Goal: Information Seeking & Learning: Stay updated

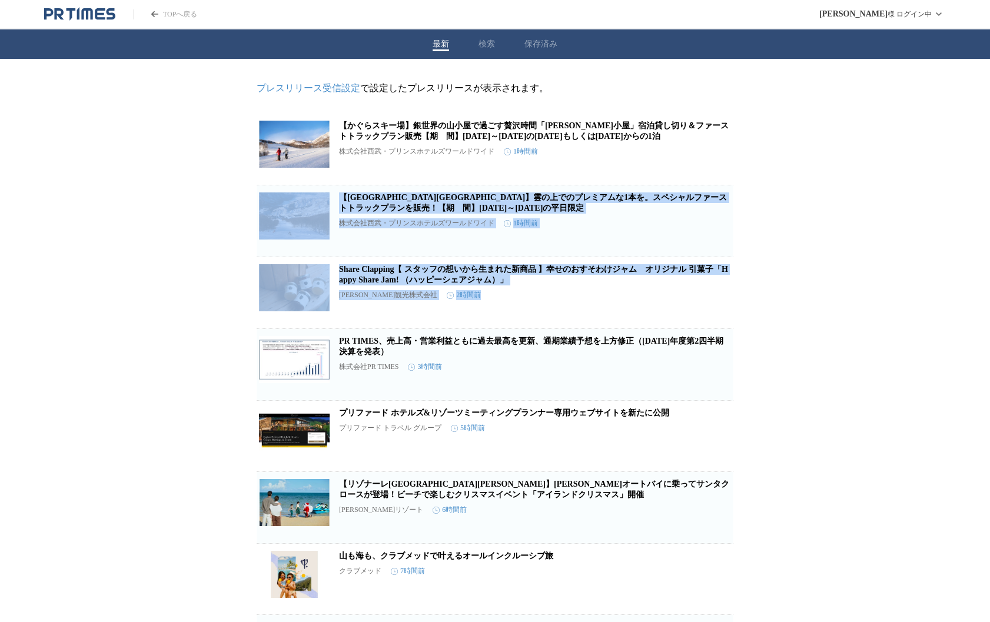
drag, startPoint x: 801, startPoint y: 168, endPoint x: 788, endPoint y: 327, distance: 159.4
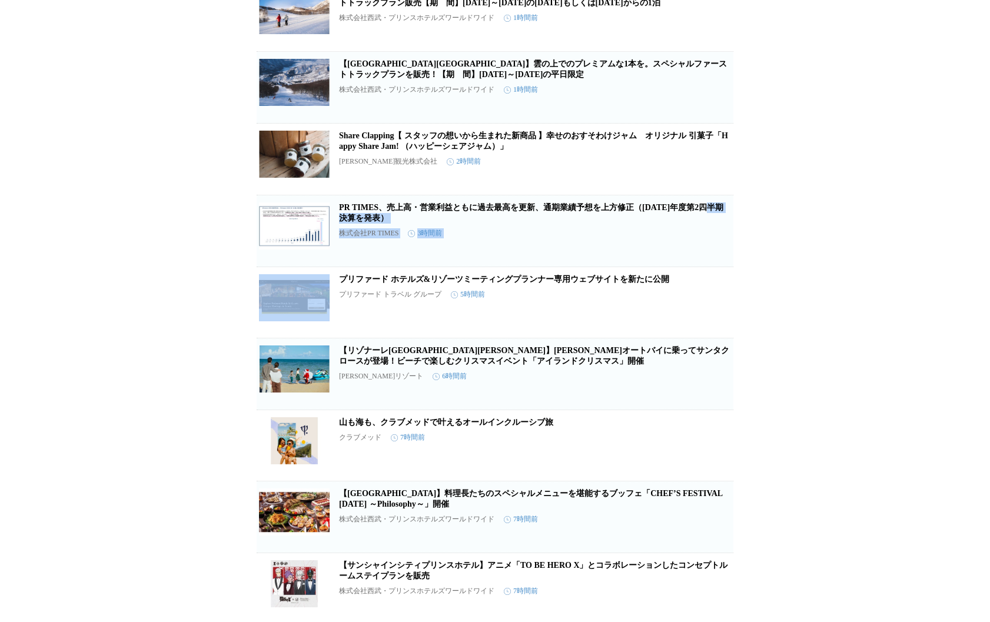
drag, startPoint x: 785, startPoint y: 291, endPoint x: 783, endPoint y: 221, distance: 70.6
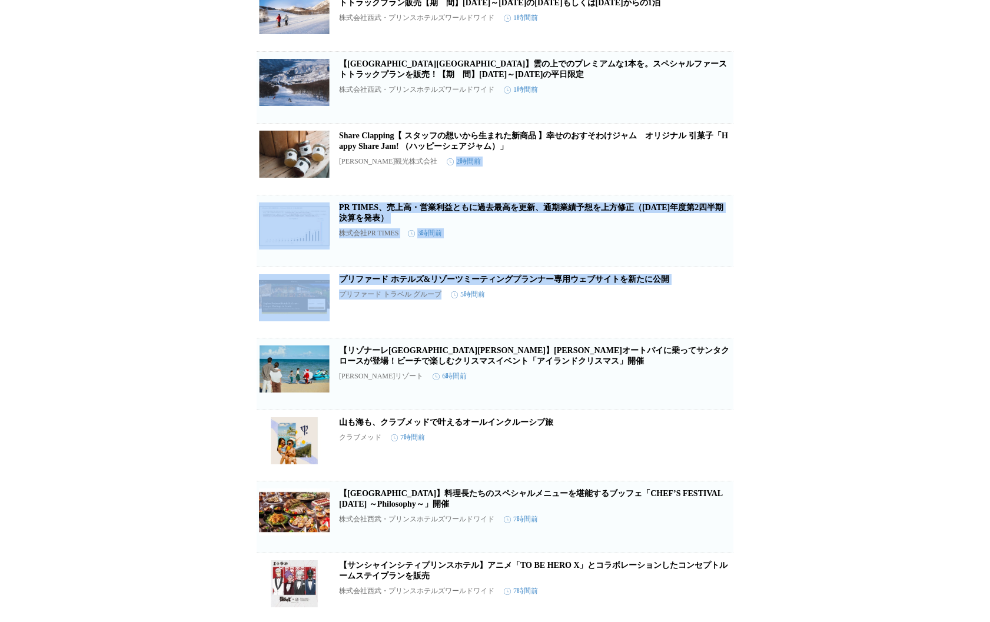
drag, startPoint x: 796, startPoint y: 305, endPoint x: 782, endPoint y: 172, distance: 133.7
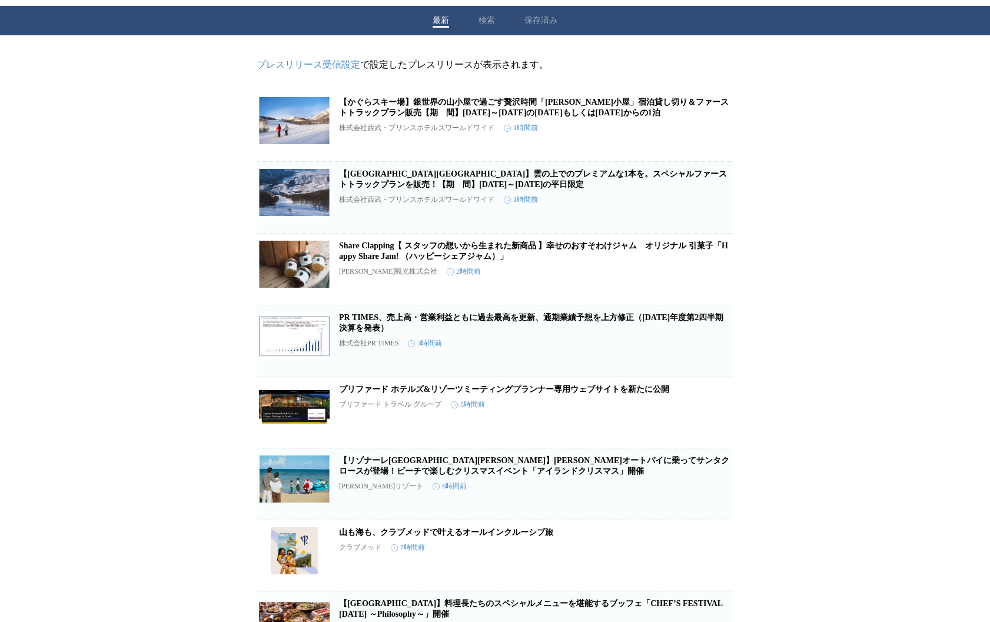
scroll to position [25, 0]
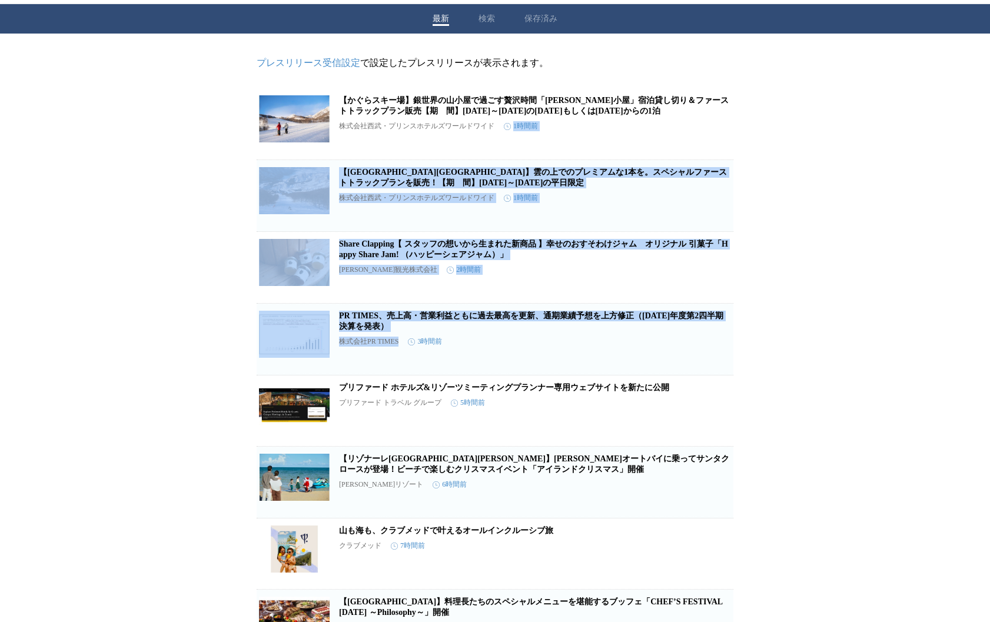
drag, startPoint x: 776, startPoint y: 132, endPoint x: 791, endPoint y: 366, distance: 234.7
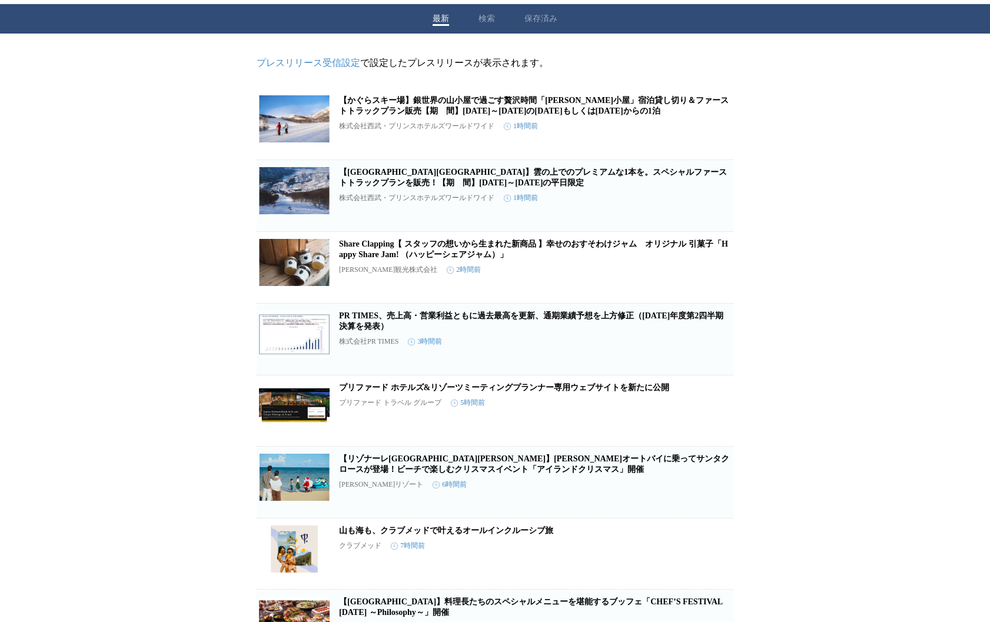
drag, startPoint x: 380, startPoint y: 61, endPoint x: 689, endPoint y: 62, distance: 309.5
click at [691, 63] on p "プレスリリース受信設定 で設定したプレスリリースが表示されます。" at bounding box center [495, 63] width 477 height 12
click at [689, 62] on p "プレスリリース受信設定 で設定したプレスリリースが表示されます。" at bounding box center [495, 63] width 477 height 12
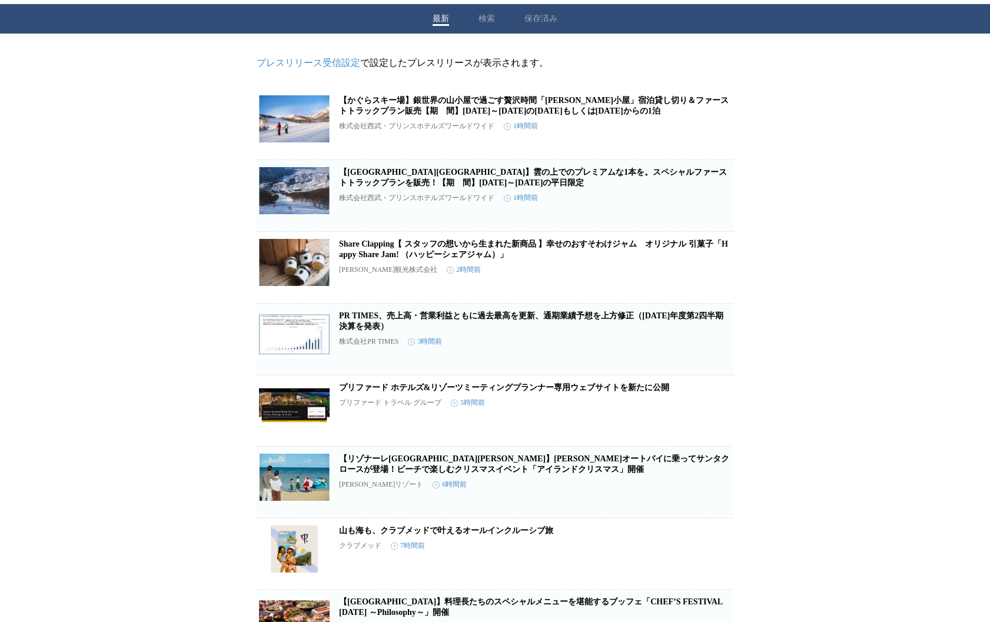
click at [245, 29] on div "最新 検索 保存済み" at bounding box center [495, 18] width 990 height 29
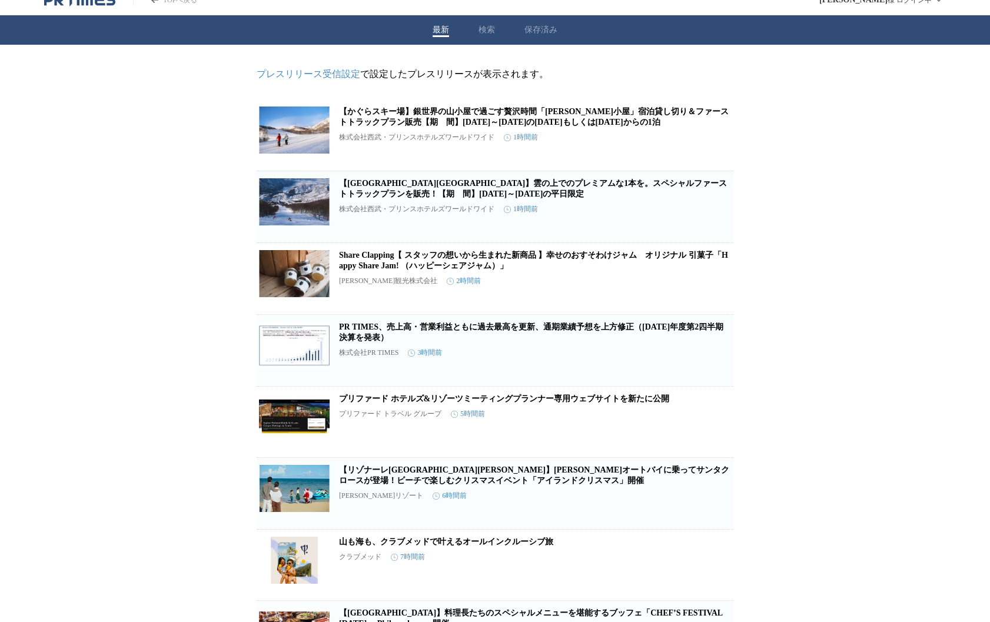
scroll to position [0, 0]
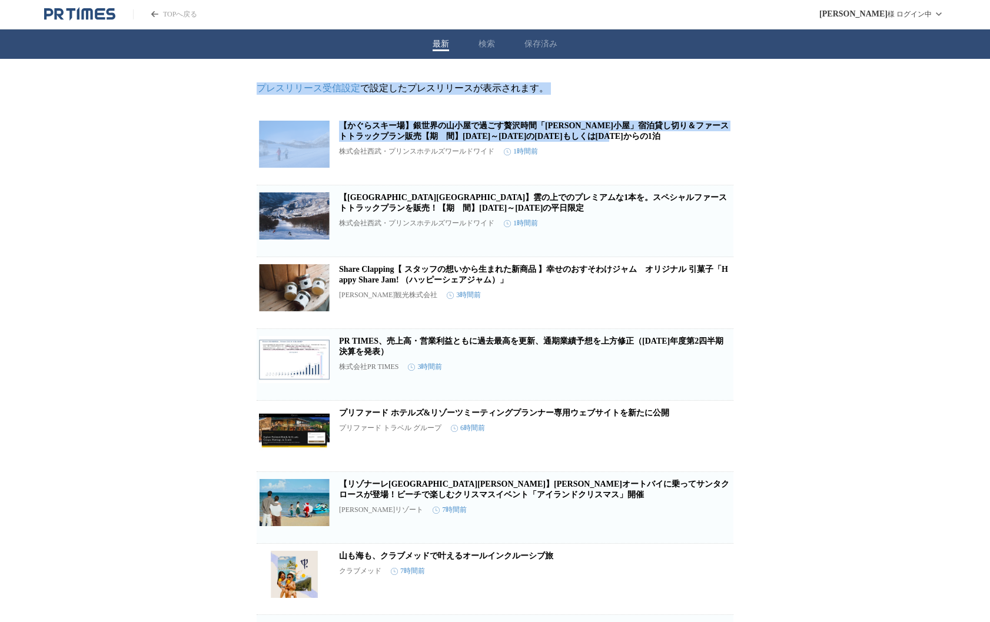
drag, startPoint x: 219, startPoint y: 94, endPoint x: 801, endPoint y: 138, distance: 583.0
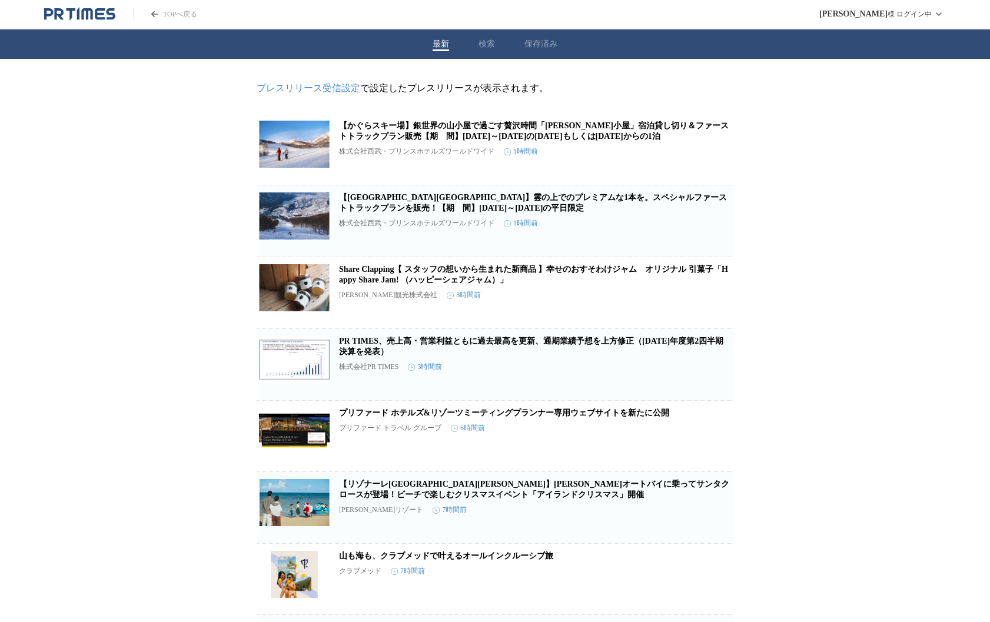
click at [284, 9] on header "TOPへ戻る [PERSON_NAME] ログイン中" at bounding box center [495, 14] width 990 height 29
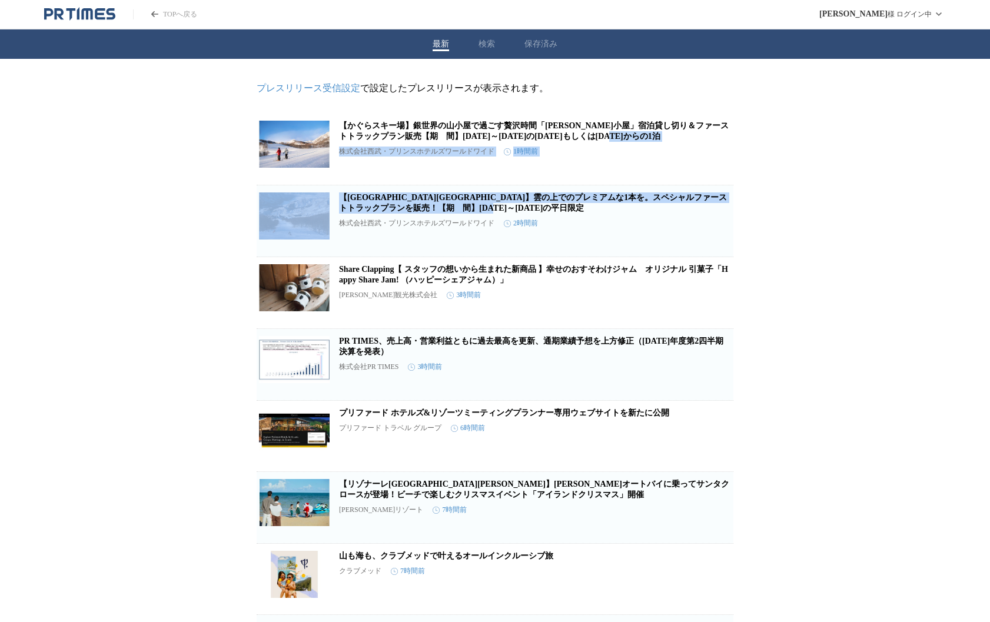
drag, startPoint x: 789, startPoint y: 138, endPoint x: 800, endPoint y: 219, distance: 81.3
